Goal: Ask a question: Seek information or help from site administrators or community

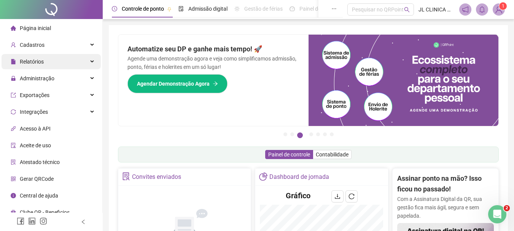
click at [54, 62] on div "Relatórios" at bounding box center [51, 61] width 99 height 15
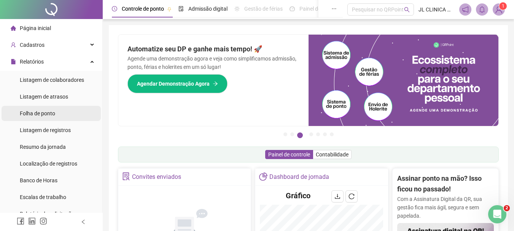
click at [49, 110] on span "Folha de ponto" at bounding box center [37, 113] width 35 height 6
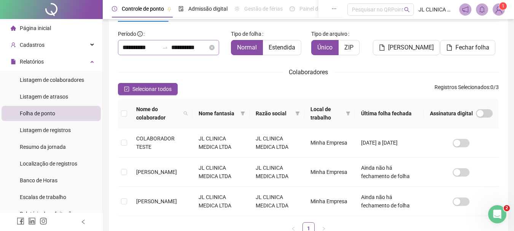
scroll to position [56, 0]
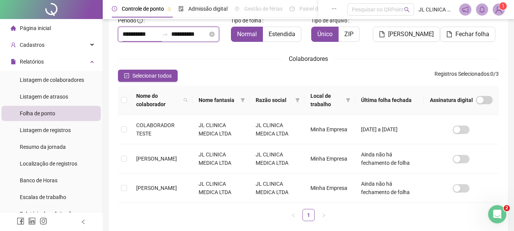
click at [126, 35] on input "**********" at bounding box center [141, 34] width 37 height 9
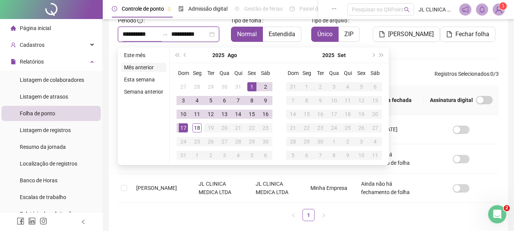
type input "**********"
click at [186, 54] on span "prev-year" at bounding box center [186, 55] width 4 height 4
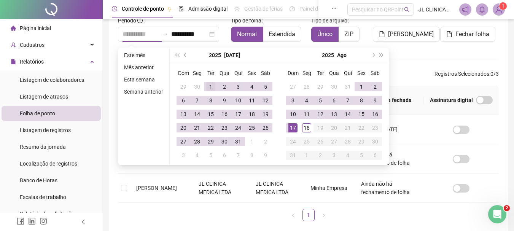
type input "**********"
click at [209, 88] on div "1" at bounding box center [210, 86] width 9 height 9
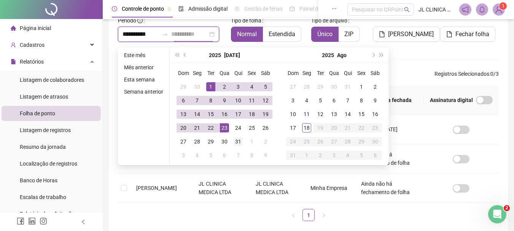
type input "**********"
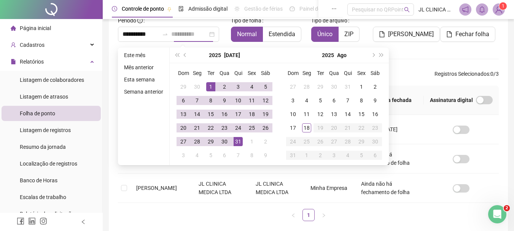
click at [239, 142] on div "31" at bounding box center [238, 141] width 9 height 9
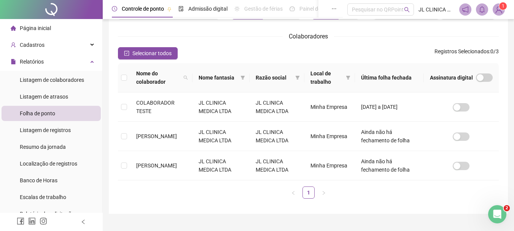
scroll to position [78, 0]
click at [156, 53] on span "Selecionar todos" at bounding box center [151, 53] width 39 height 8
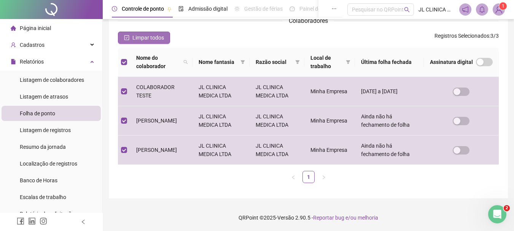
click at [161, 42] on button "Limpar todos" at bounding box center [144, 38] width 52 height 12
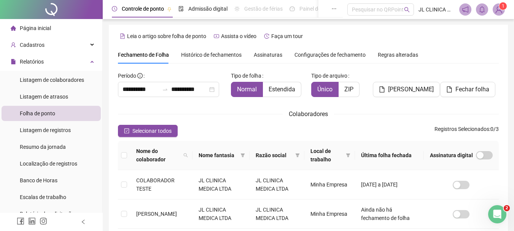
scroll to position [0, 0]
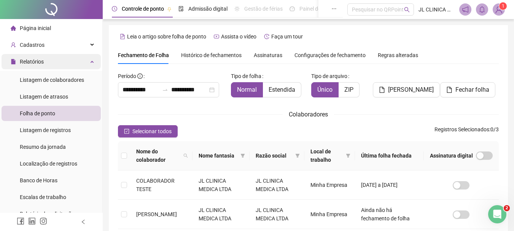
click at [36, 67] on span "Relatórios" at bounding box center [27, 61] width 33 height 15
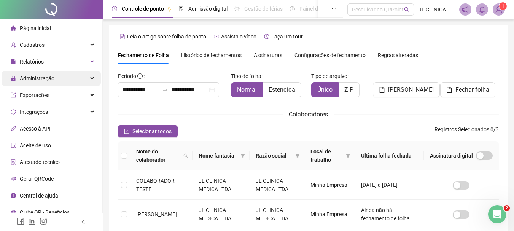
click at [34, 76] on span "Administração" at bounding box center [37, 78] width 35 height 6
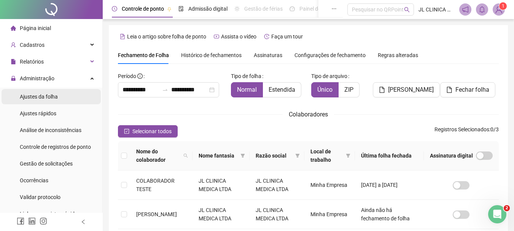
click at [33, 96] on span "Ajustes da folha" at bounding box center [39, 97] width 38 height 6
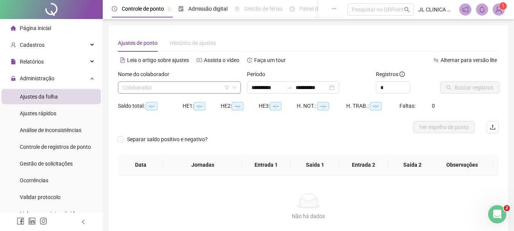
type input "**********"
click at [185, 85] on input "search" at bounding box center [176, 87] width 107 height 11
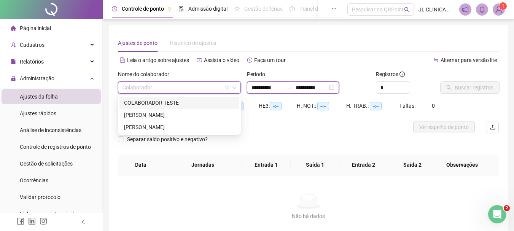
click at [255, 86] on input "**********" at bounding box center [268, 87] width 32 height 8
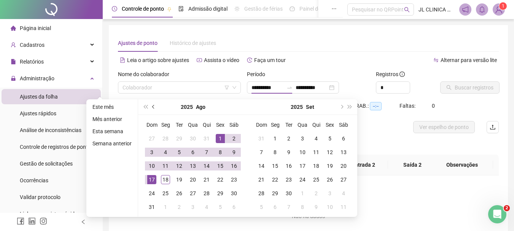
click at [152, 107] on span "prev-year" at bounding box center [154, 107] width 4 height 4
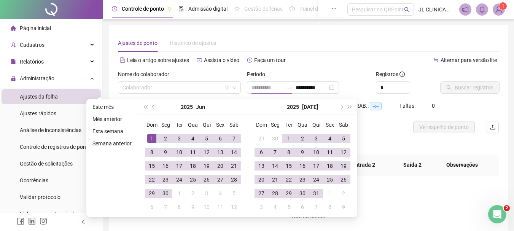
type input "**********"
click at [150, 136] on div "1" at bounding box center [151, 138] width 9 height 9
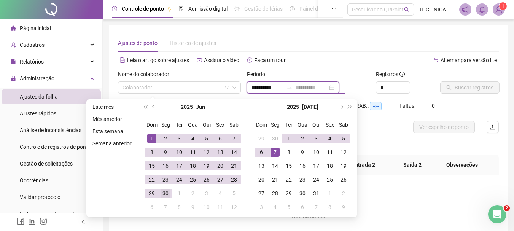
type input "**********"
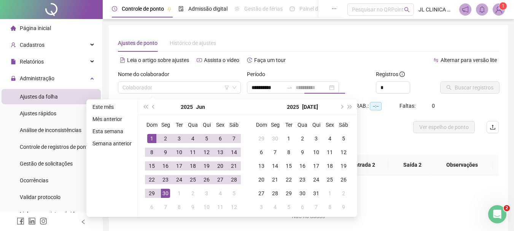
drag, startPoint x: 166, startPoint y: 193, endPoint x: 240, endPoint y: 152, distance: 83.8
click at [167, 192] on div "30" at bounding box center [165, 193] width 9 height 9
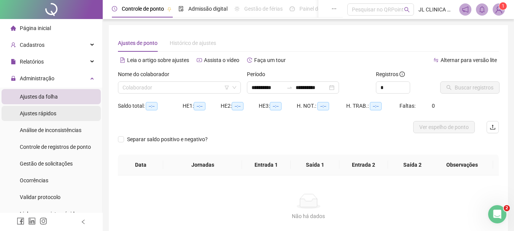
click at [46, 116] on span "Ajustes rápidos" at bounding box center [38, 113] width 37 height 6
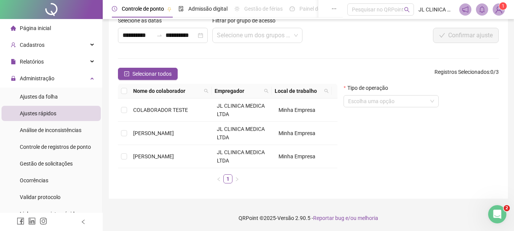
scroll to position [42, 0]
click at [501, 215] on div "Abertura do Messenger da Intercom" at bounding box center [496, 213] width 25 height 25
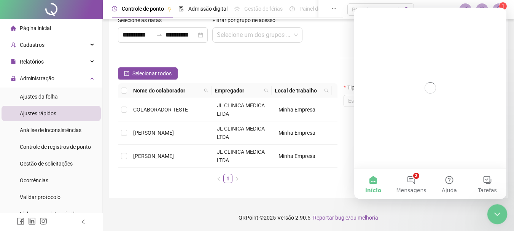
scroll to position [0, 0]
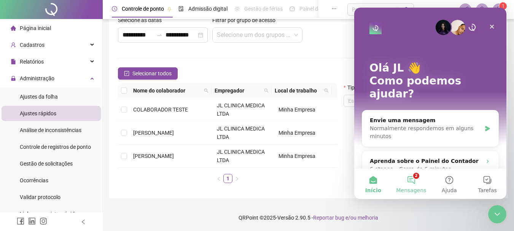
click at [410, 188] on span "Mensagens" at bounding box center [411, 190] width 30 height 5
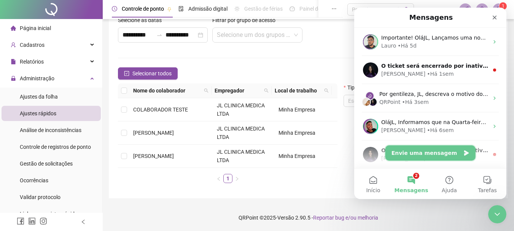
click at [419, 149] on button "Envie uma mensagem" at bounding box center [431, 152] width 90 height 15
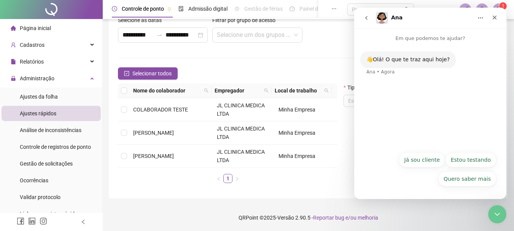
click at [435, 160] on button "Já sou cliente" at bounding box center [422, 159] width 47 height 15
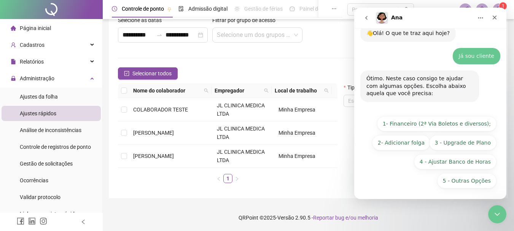
scroll to position [28, 0]
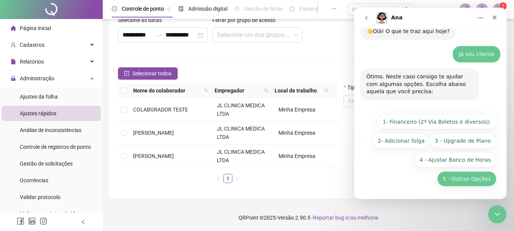
click at [471, 177] on button "5 - Outras Opções" at bounding box center [466, 178] width 59 height 15
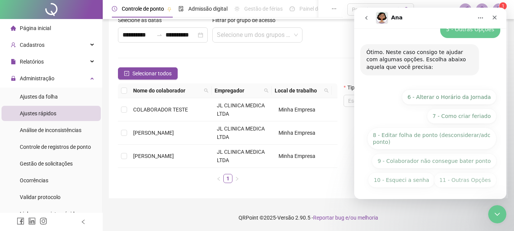
scroll to position [114, 0]
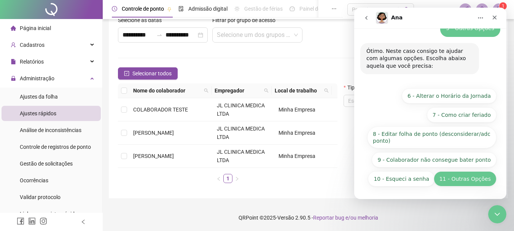
click at [459, 175] on button "11 - Outras Opções" at bounding box center [465, 178] width 63 height 15
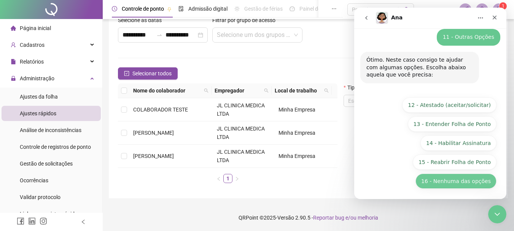
scroll to position [168, 0]
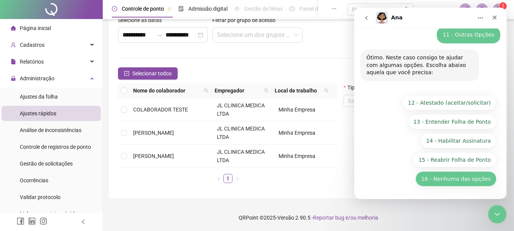
click at [455, 181] on button "16 - Nenhuma das opções" at bounding box center [456, 178] width 81 height 15
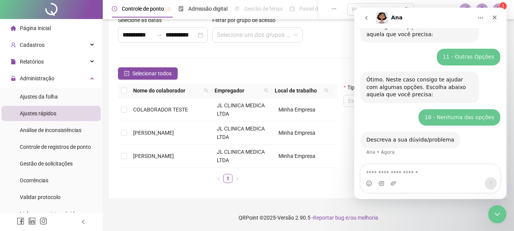
scroll to position [180, 0]
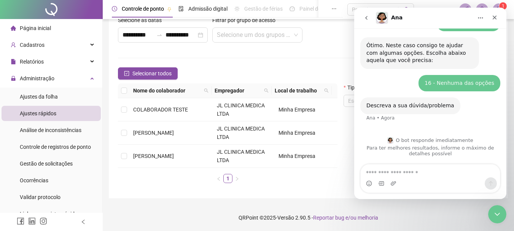
click at [428, 174] on textarea "Envie uma mensagem..." at bounding box center [430, 170] width 139 height 13
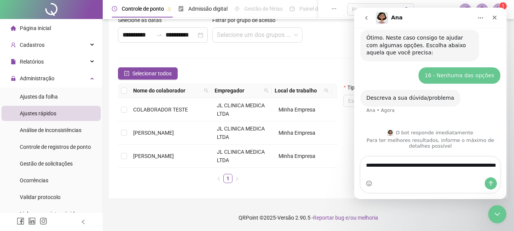
type textarea "**********"
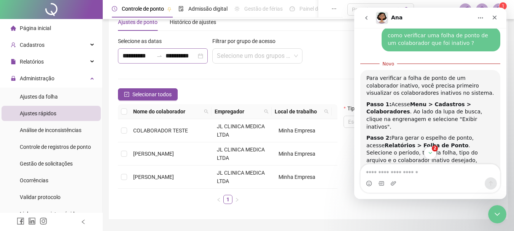
scroll to position [0, 0]
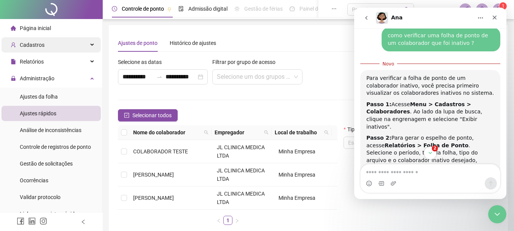
click at [66, 43] on div "Cadastros" at bounding box center [51, 44] width 99 height 15
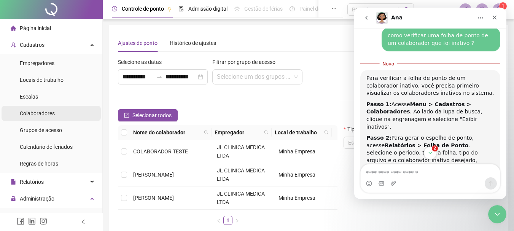
click at [43, 114] on span "Colaboradores" at bounding box center [37, 113] width 35 height 6
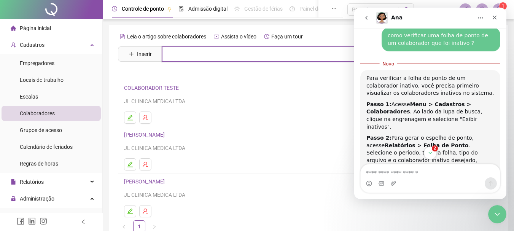
click at [316, 57] on input "text" at bounding box center [314, 53] width 304 height 15
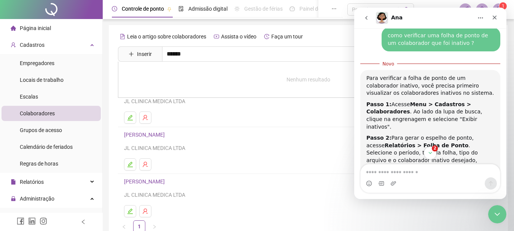
click at [328, 179] on h4 "[PERSON_NAME]" at bounding box center [308, 181] width 369 height 9
click at [495, 214] on icon "Encerramento do Messenger da Intercom" at bounding box center [496, 213] width 9 height 9
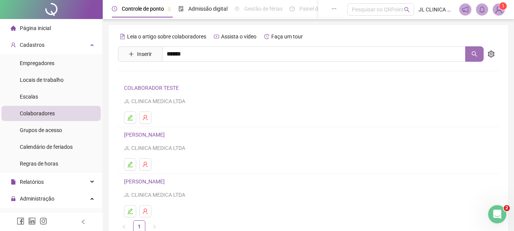
scroll to position [355, 0]
click at [476, 55] on icon "search" at bounding box center [475, 54] width 6 height 6
click at [474, 54] on icon "search" at bounding box center [475, 54] width 6 height 6
click at [498, 212] on icon "Abertura do Messenger da Intercom" at bounding box center [496, 213] width 13 height 13
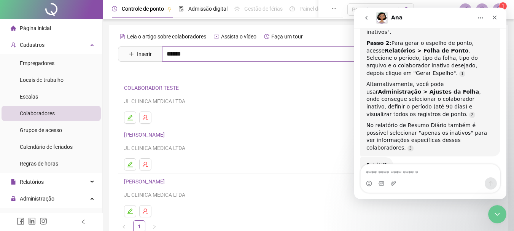
drag, startPoint x: 235, startPoint y: 41, endPoint x: 237, endPoint y: 49, distance: 7.9
click at [235, 45] on div "Leia o artigo sobre colaboradores Assista o vídeo Faça um tour Inserir ****** N…" at bounding box center [308, 131] width 381 height 202
click at [241, 52] on input "******" at bounding box center [314, 53] width 304 height 15
type input "******"
click at [281, 128] on li "[PERSON_NAME] JL CLINICA MEDICA LTDA" at bounding box center [308, 150] width 381 height 47
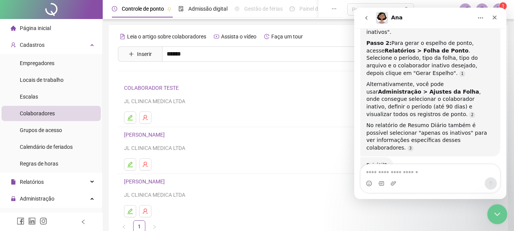
drag, startPoint x: 503, startPoint y: 213, endPoint x: 500, endPoint y: 208, distance: 5.6
click at [503, 213] on div "Encerramento do Messenger da Intercom" at bounding box center [496, 213] width 18 height 18
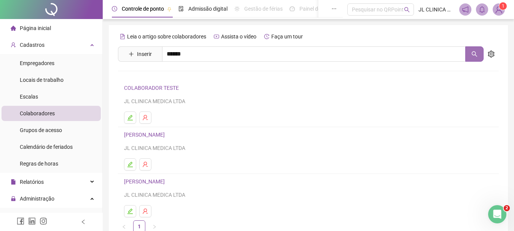
click at [474, 54] on icon "search" at bounding box center [475, 54] width 6 height 6
drag, startPoint x: 474, startPoint y: 55, endPoint x: 473, endPoint y: 59, distance: 4.7
click at [475, 55] on icon "search" at bounding box center [475, 54] width 6 height 6
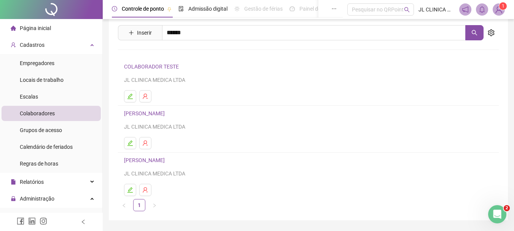
scroll to position [0, 0]
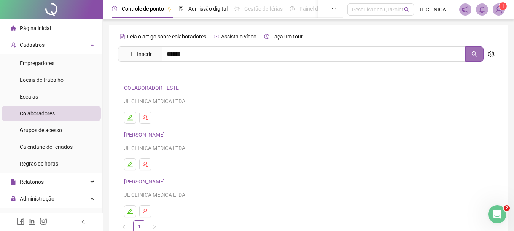
click at [480, 53] on button "button" at bounding box center [475, 53] width 18 height 15
click at [498, 213] on icon "Abertura do Messenger da Intercom" at bounding box center [496, 213] width 13 height 13
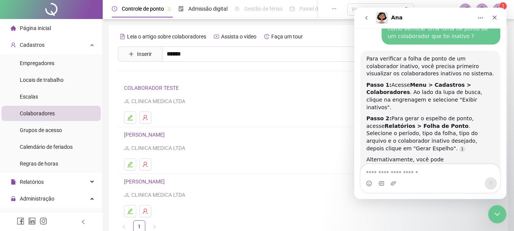
scroll to position [279, 0]
click at [494, 204] on div "Encerramento do Messenger da Intercom" at bounding box center [496, 213] width 18 height 18
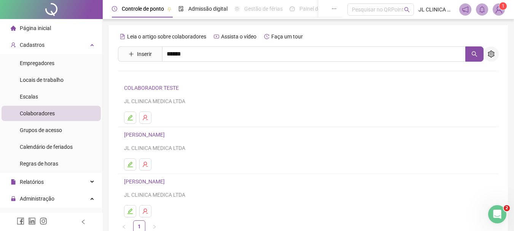
click at [493, 51] on icon "setting" at bounding box center [491, 54] width 7 height 7
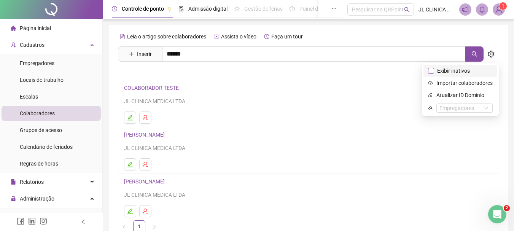
click at [462, 73] on span "Exibir inativos" at bounding box center [453, 71] width 39 height 8
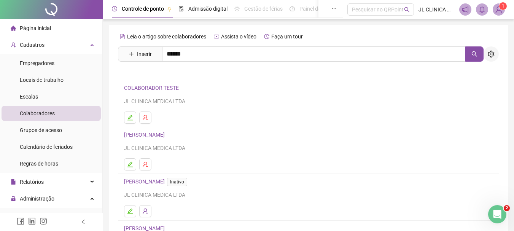
click at [491, 54] on icon "setting" at bounding box center [491, 54] width 7 height 7
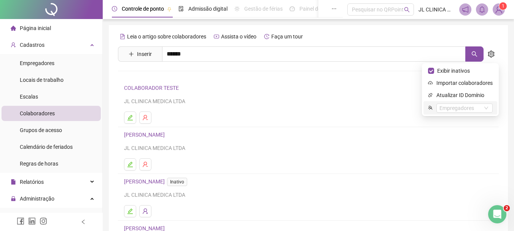
click at [430, 162] on ul at bounding box center [308, 164] width 369 height 12
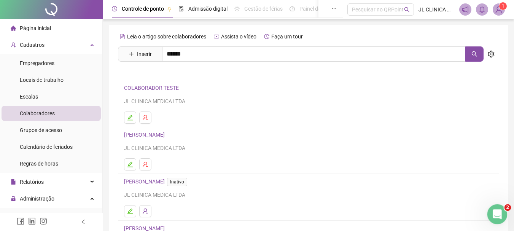
click at [493, 210] on icon "Abertura do Messenger da Intercom" at bounding box center [496, 213] width 13 height 13
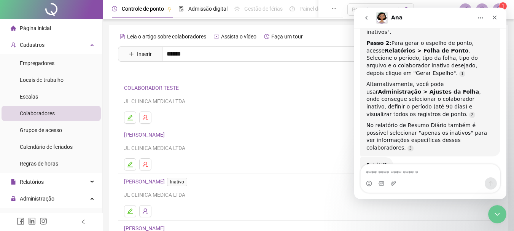
scroll to position [317, 0]
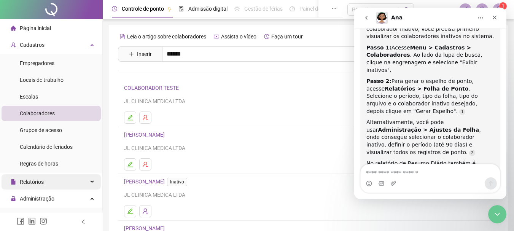
click at [40, 181] on span "Relatórios" at bounding box center [32, 182] width 24 height 6
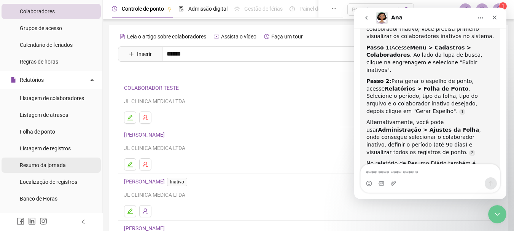
scroll to position [114, 0]
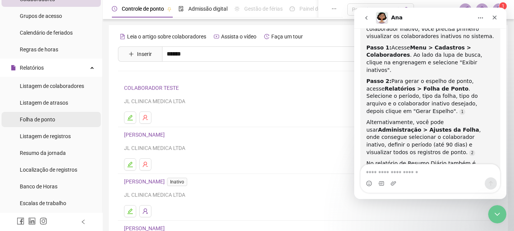
click at [47, 121] on span "Folha de ponto" at bounding box center [37, 119] width 35 height 6
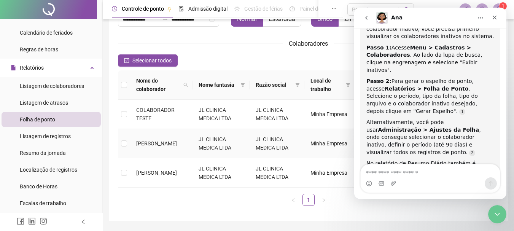
scroll to position [94, 0]
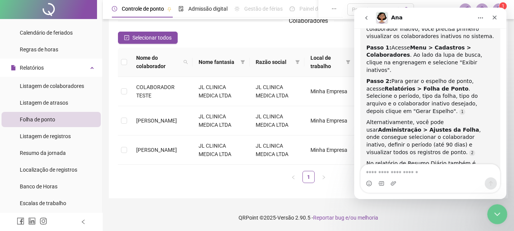
click at [502, 209] on div "Encerramento do Messenger da Intercom" at bounding box center [496, 213] width 18 height 18
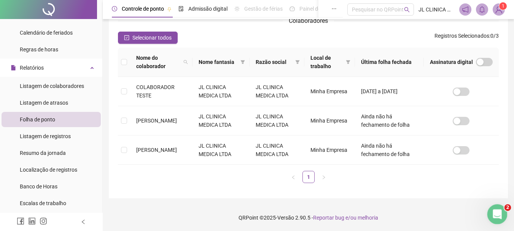
click at [504, 207] on div "Abertura do Messenger da Intercom" at bounding box center [496, 213] width 25 height 25
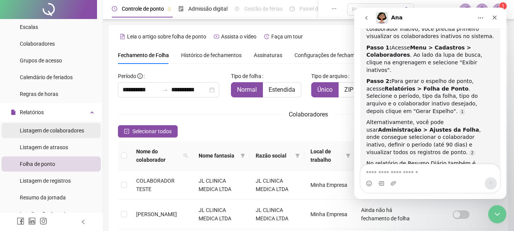
scroll to position [0, 0]
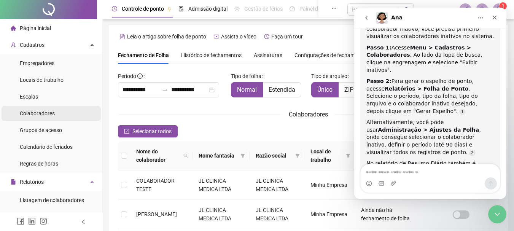
click at [45, 118] on div "Colaboradores" at bounding box center [37, 113] width 35 height 15
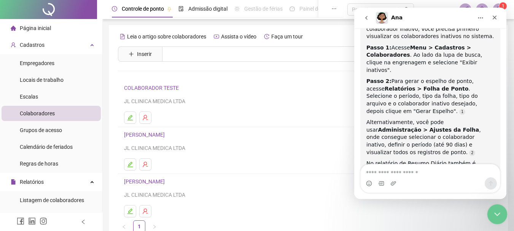
drag, startPoint x: 496, startPoint y: 211, endPoint x: 493, endPoint y: 207, distance: 4.9
click at [497, 210] on icon "Encerramento do Messenger da Intercom" at bounding box center [496, 213] width 9 height 9
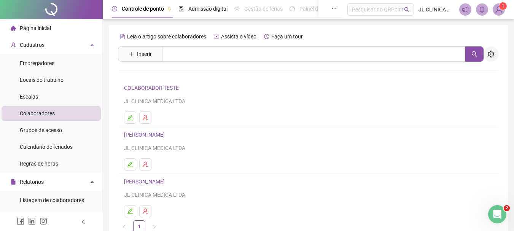
click at [491, 52] on icon "setting" at bounding box center [491, 54] width 7 height 7
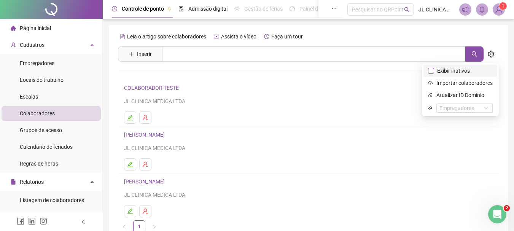
click at [435, 73] on label "Exibir inativos" at bounding box center [450, 71] width 45 height 8
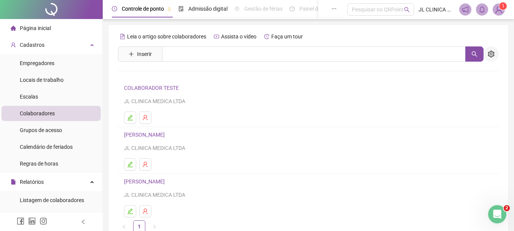
click at [495, 53] on button "button" at bounding box center [491, 53] width 15 height 15
click at [489, 54] on icon "setting" at bounding box center [491, 54] width 6 height 7
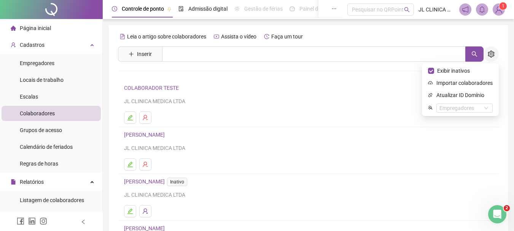
click at [490, 54] on icon "setting" at bounding box center [491, 54] width 7 height 7
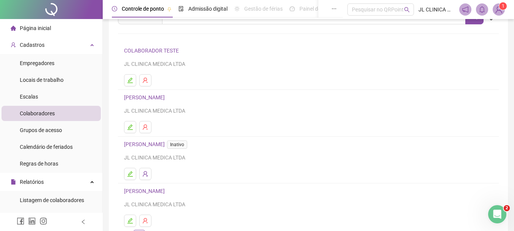
scroll to position [90, 0]
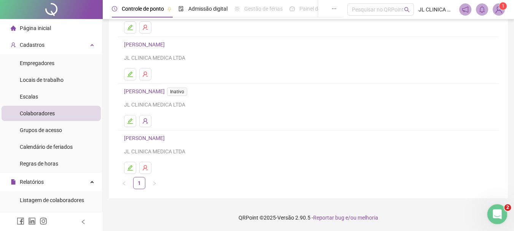
drag, startPoint x: 490, startPoint y: 212, endPoint x: 974, endPoint y: 414, distance: 524.5
click at [490, 212] on div "Abertura do Messenger da Intercom" at bounding box center [496, 213] width 25 height 25
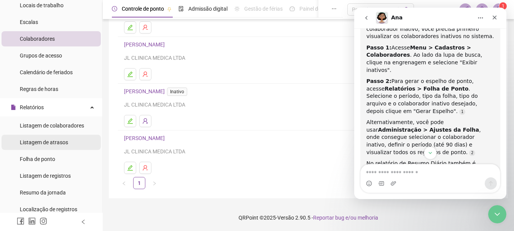
scroll to position [76, 0]
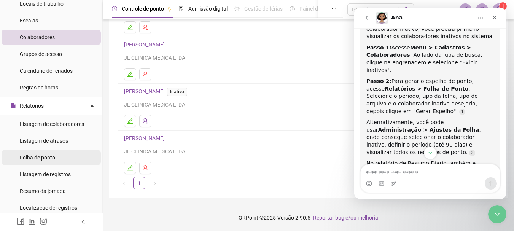
click at [58, 153] on li "Folha de ponto" at bounding box center [51, 157] width 99 height 15
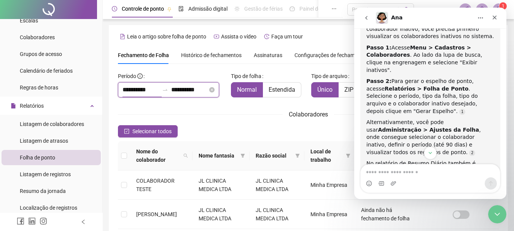
click at [142, 91] on input "**********" at bounding box center [141, 89] width 37 height 9
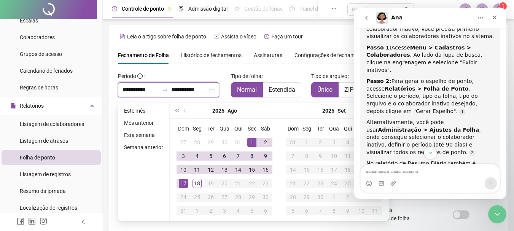
type input "**********"
click at [185, 110] on span "prev-year" at bounding box center [186, 111] width 4 height 4
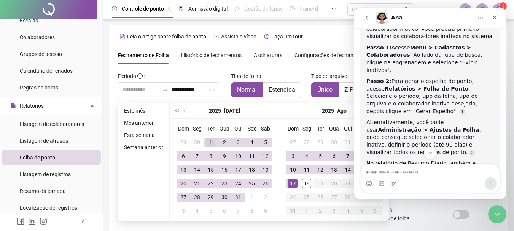
type input "**********"
drag, startPoint x: 210, startPoint y: 141, endPoint x: 227, endPoint y: 165, distance: 29.8
click at [212, 141] on div "1" at bounding box center [210, 142] width 9 height 9
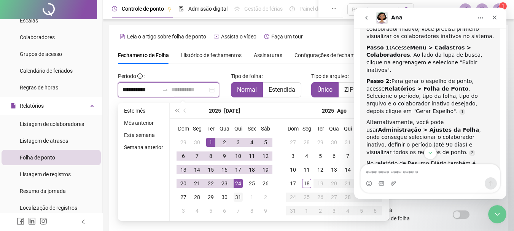
type input "**********"
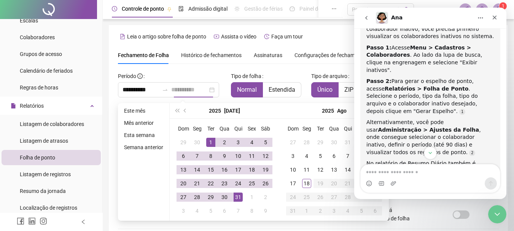
click at [238, 196] on div "31" at bounding box center [238, 197] width 9 height 9
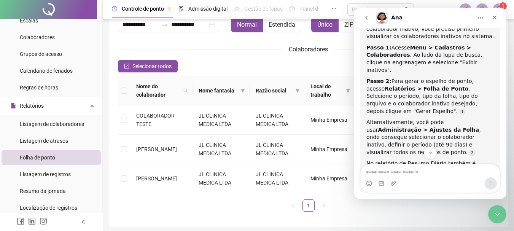
scroll to position [78, 0]
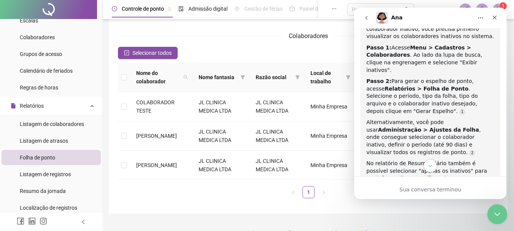
click at [495, 211] on icon "Encerramento do Messenger da Intercom" at bounding box center [496, 213] width 9 height 9
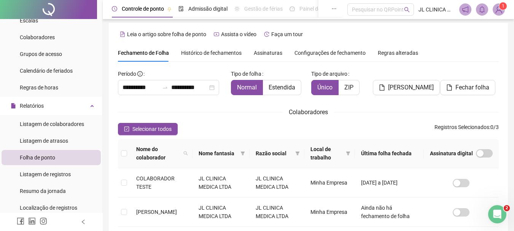
scroll to position [0, 0]
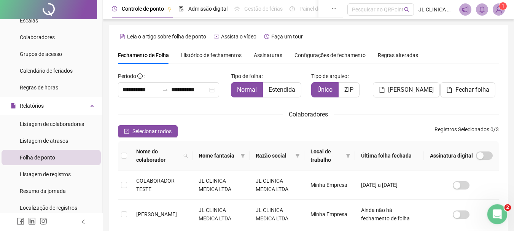
click at [491, 209] on div "Abertura do Messenger da Intercom" at bounding box center [496, 213] width 25 height 25
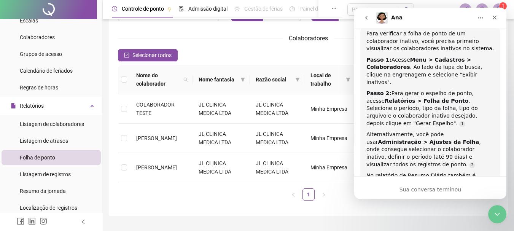
scroll to position [351, 0]
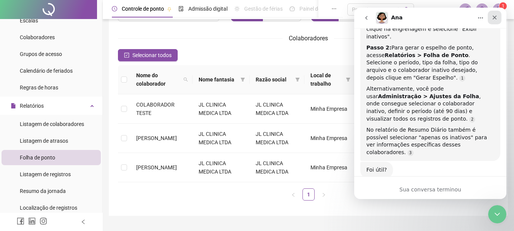
click at [496, 16] on icon "Fechar" at bounding box center [495, 18] width 4 height 4
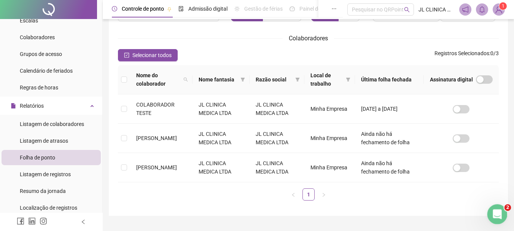
click at [498, 212] on icon "Abertura do Messenger da Intercom" at bounding box center [496, 213] width 13 height 13
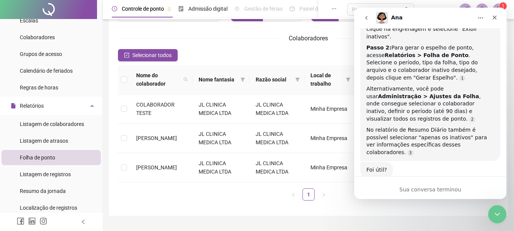
click at [369, 15] on icon "go back" at bounding box center [367, 18] width 6 height 6
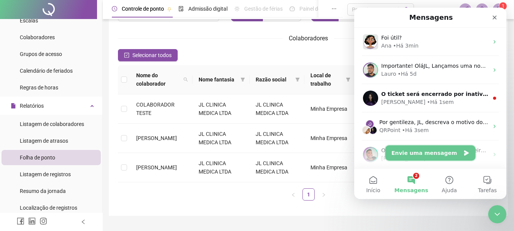
click at [431, 152] on button "Envie uma mensagem" at bounding box center [431, 152] width 90 height 15
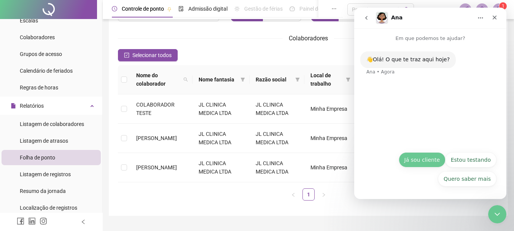
click at [433, 163] on button "Já sou cliente" at bounding box center [422, 159] width 47 height 15
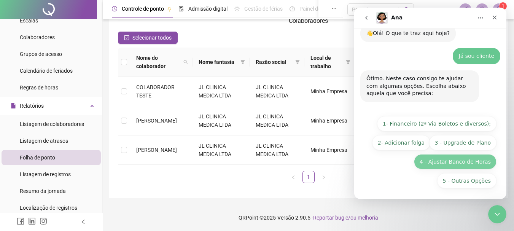
scroll to position [28, 0]
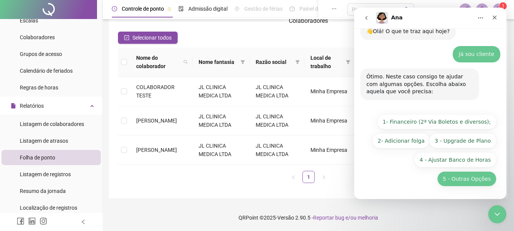
click at [469, 183] on button "5 - Outras Opções" at bounding box center [466, 178] width 59 height 15
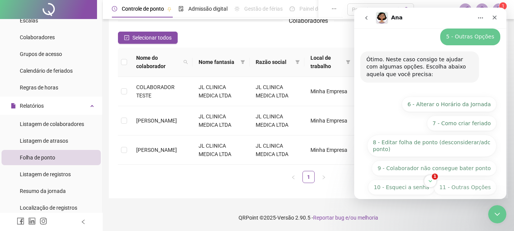
scroll to position [114, 0]
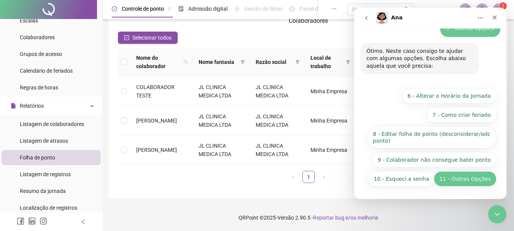
click at [466, 178] on button "11 - Outras Opções" at bounding box center [465, 178] width 63 height 15
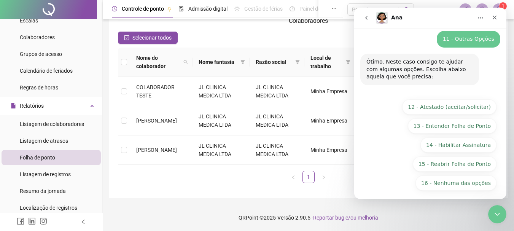
scroll to position [168, 0]
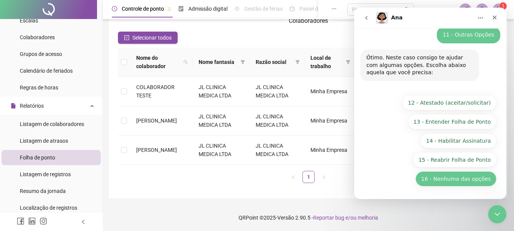
click at [444, 180] on button "16 - Nenhuma das opções" at bounding box center [456, 178] width 81 height 15
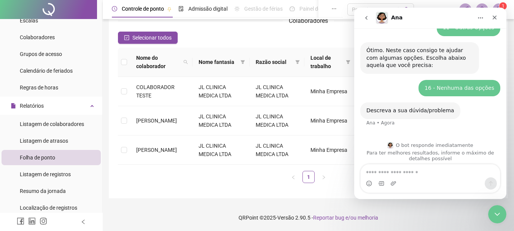
scroll to position [180, 0]
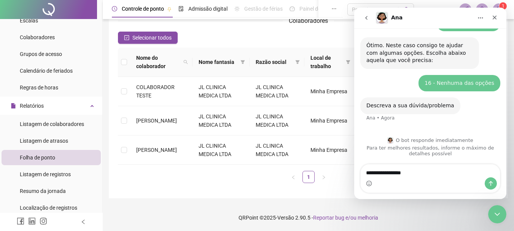
type textarea "**********"
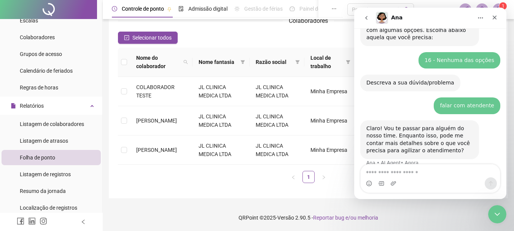
scroll to position [214, 0]
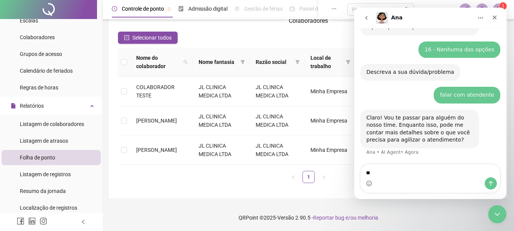
type textarea "*"
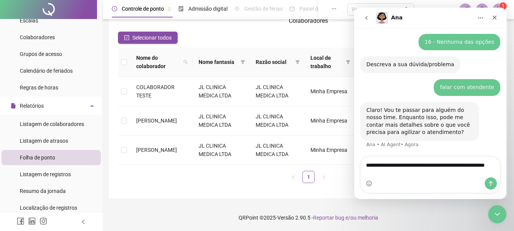
type textarea "**********"
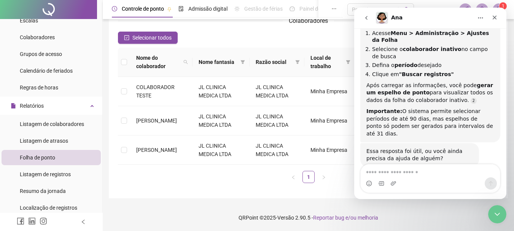
scroll to position [441, 0]
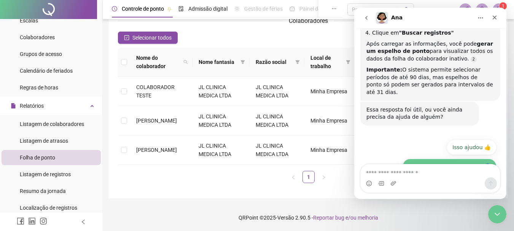
click at [441, 159] on button "Não, ainda preciso de ajuda 👤" at bounding box center [450, 166] width 94 height 15
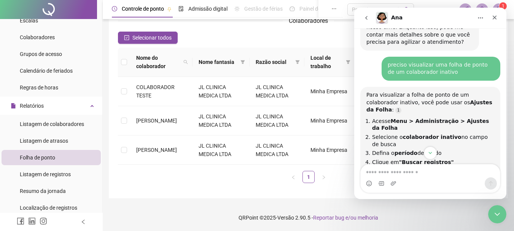
scroll to position [311, 0]
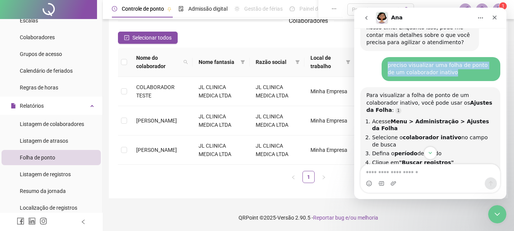
drag, startPoint x: 435, startPoint y: 72, endPoint x: 372, endPoint y: 72, distance: 63.2
click at [372, 72] on div "preciso visualizar uma folha de ponto de um colaborador inativo JL • Agora" at bounding box center [430, 72] width 140 height 30
copy div "preciso visualizar uma folha de ponto de um colaborador inativo"
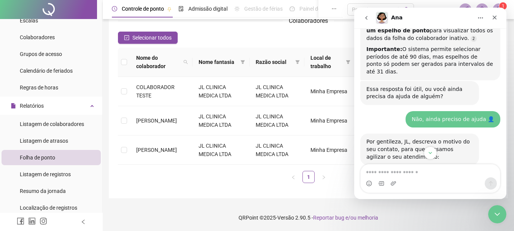
scroll to position [463, 0]
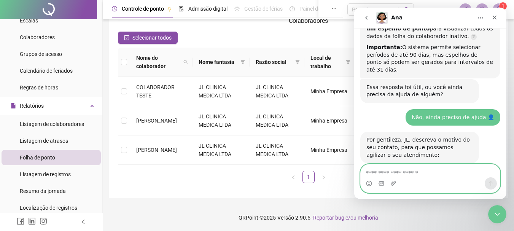
click at [429, 171] on textarea "Envie uma mensagem..." at bounding box center [430, 170] width 139 height 13
paste textarea "**********"
type textarea "**********"
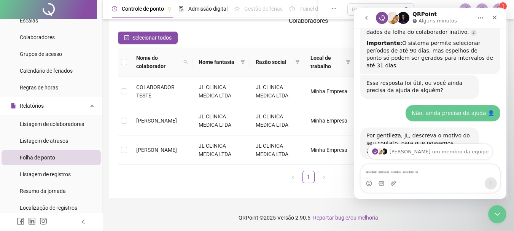
scroll to position [560, 0]
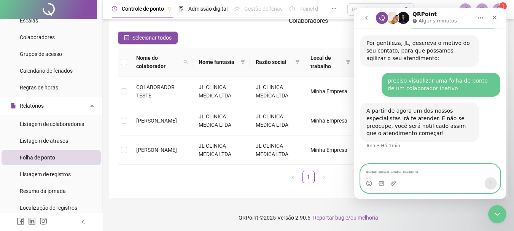
click at [432, 174] on textarea "Envie uma mensagem..." at bounding box center [430, 170] width 139 height 13
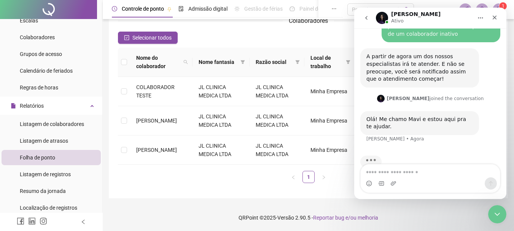
scroll to position [615, 0]
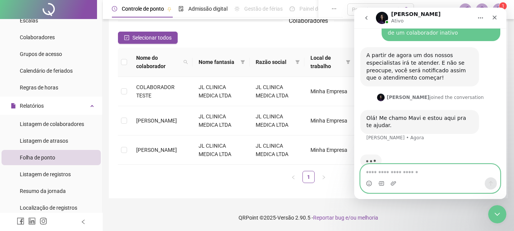
click at [413, 168] on textarea "Envie uma mensagem..." at bounding box center [430, 170] width 139 height 13
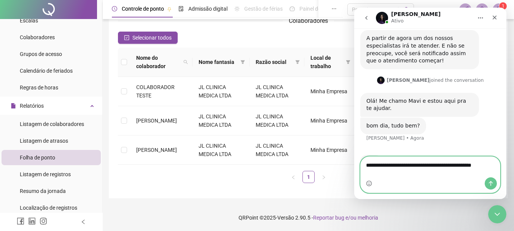
scroll to position [640, 0]
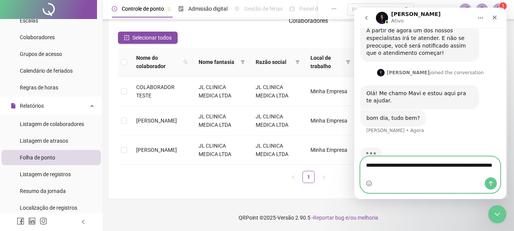
type textarea "**********"
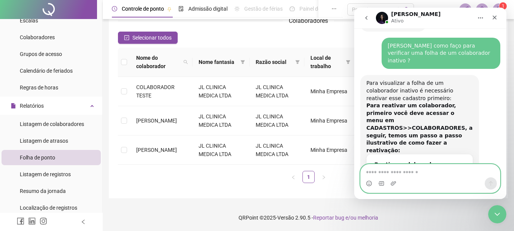
scroll to position [737, 0]
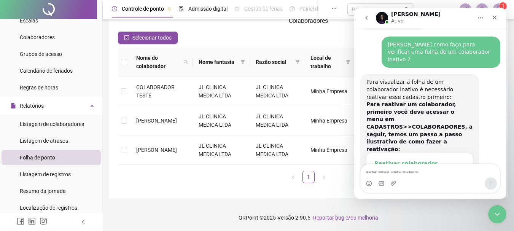
click at [416, 159] on div "Reativar colaborador" at bounding box center [420, 163] width 91 height 8
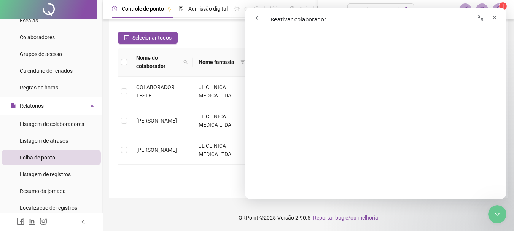
scroll to position [76, 0]
click at [507, 56] on div "**********" at bounding box center [308, 64] width 399 height 267
click at [497, 19] on icon "Fechar" at bounding box center [495, 17] width 6 height 6
